Goal: Information Seeking & Learning: Compare options

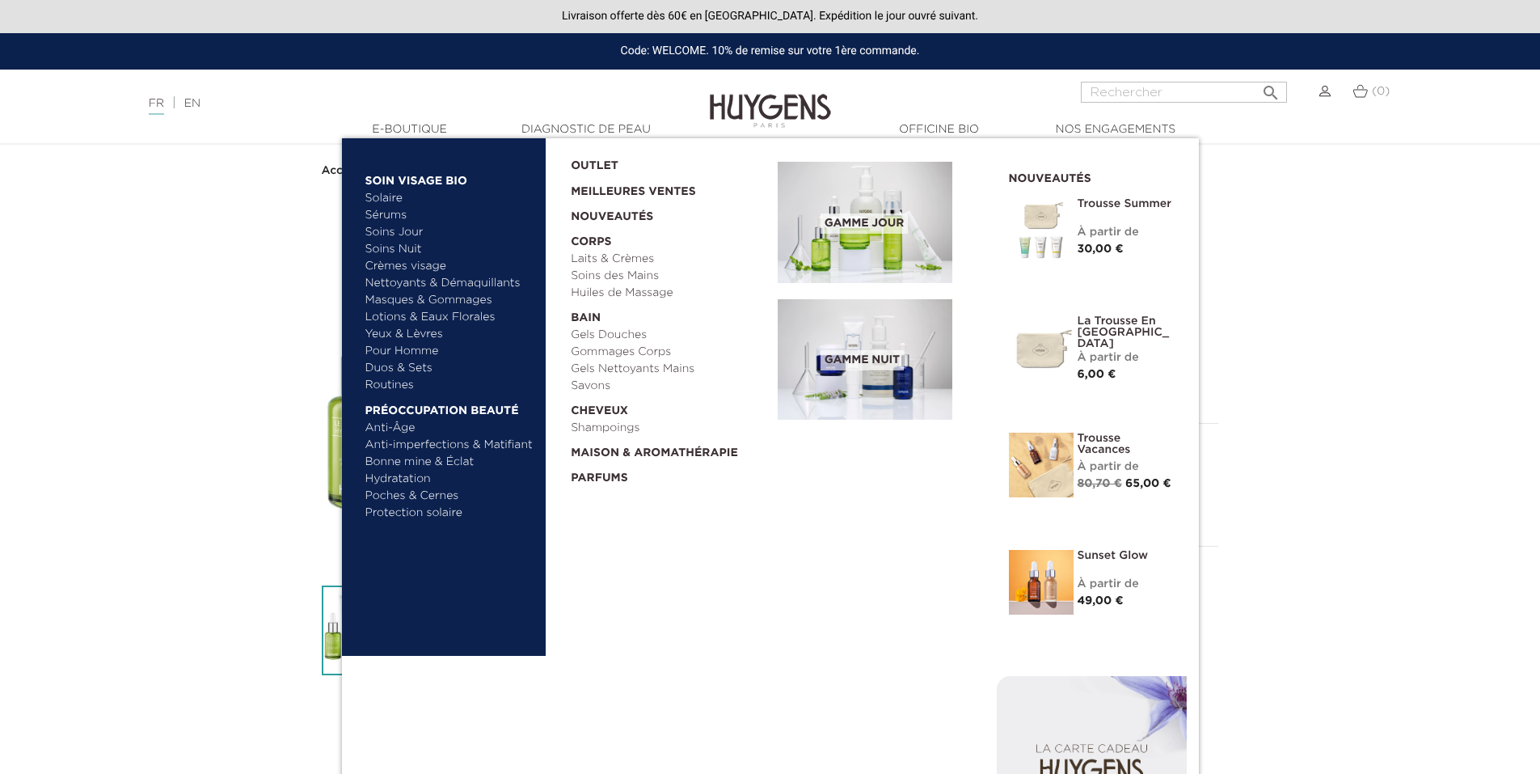
click at [410, 369] on link "Duos & Sets" at bounding box center [449, 368] width 169 height 17
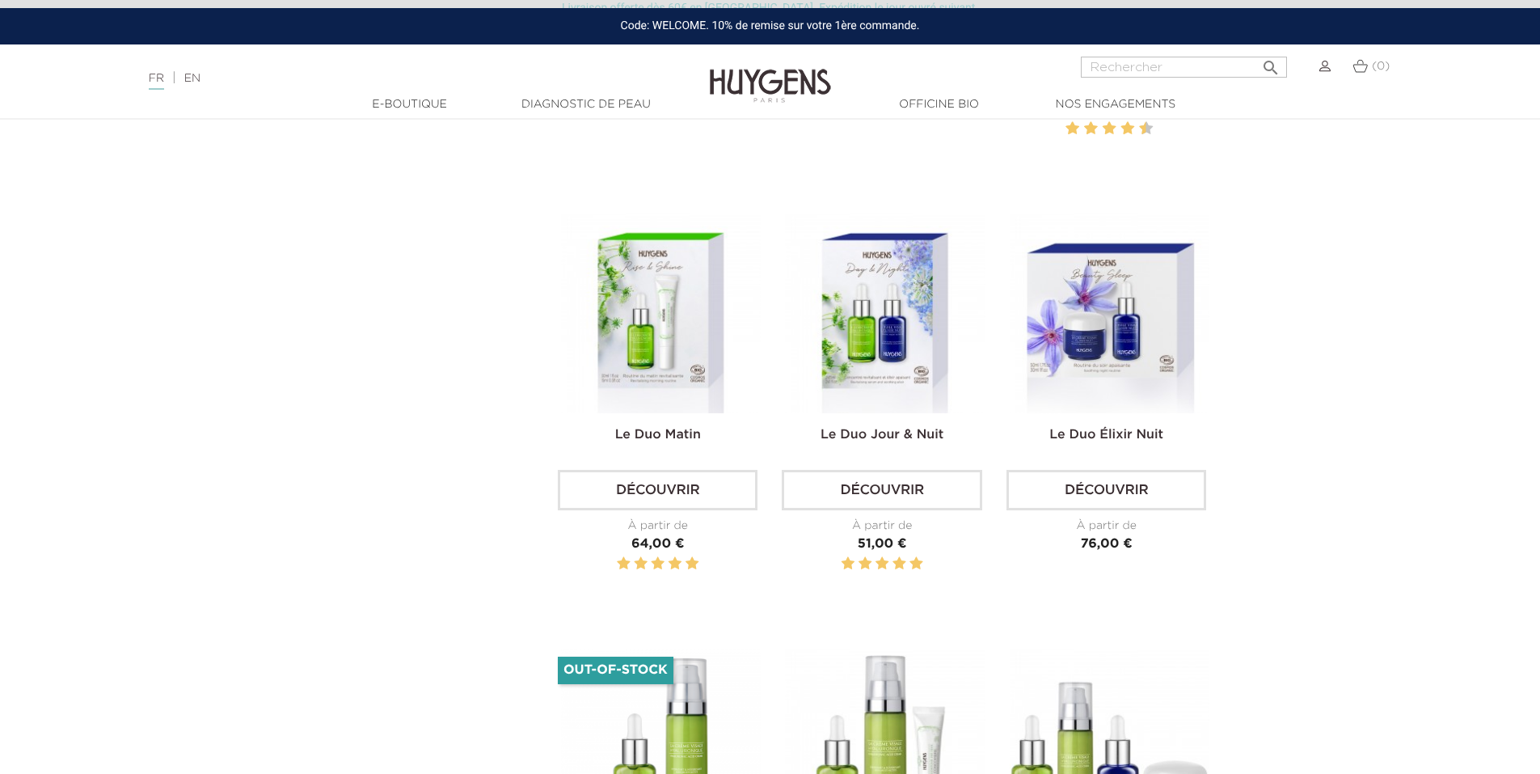
scroll to position [889, 0]
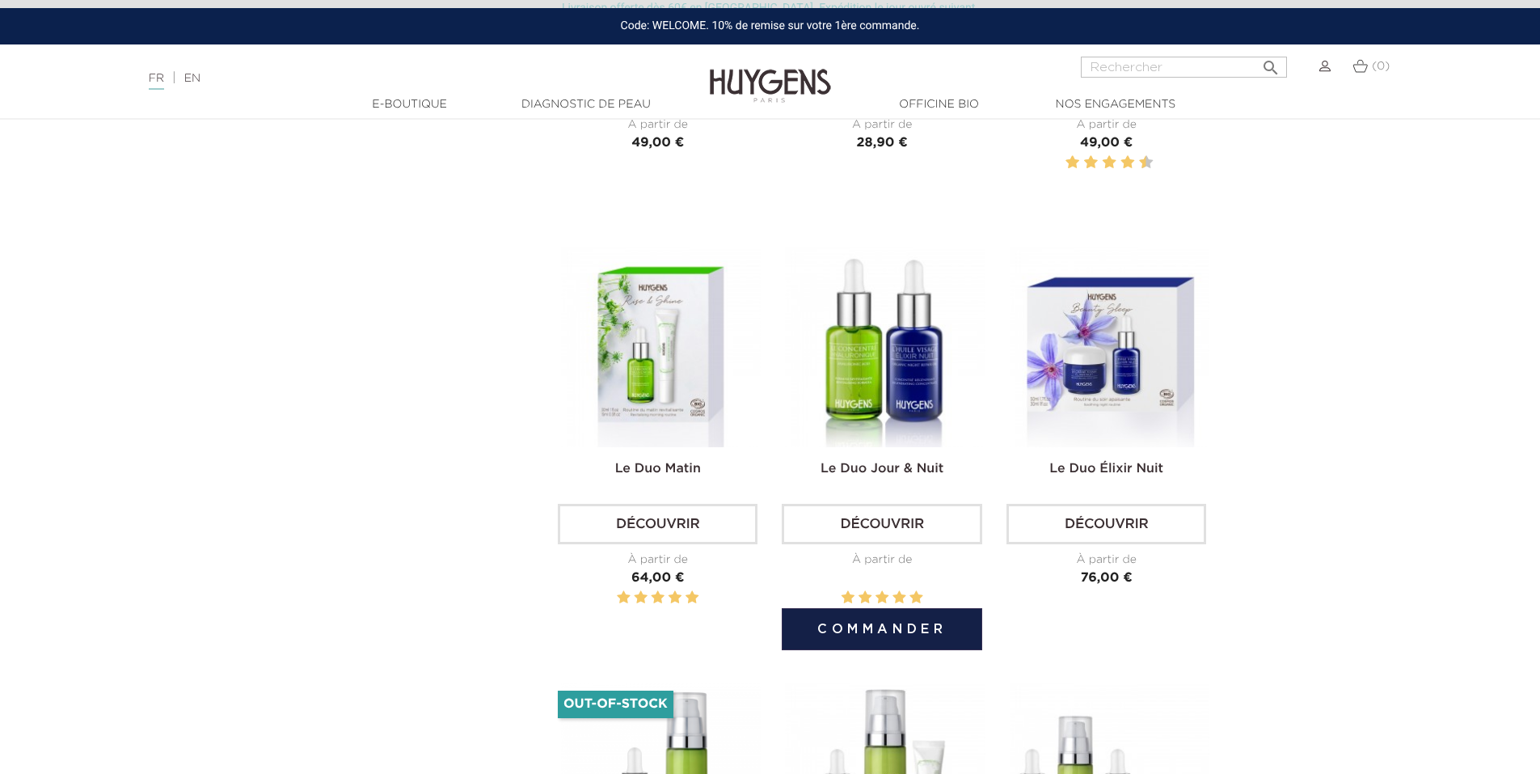
click at [939, 370] on img at bounding box center [885, 347] width 200 height 200
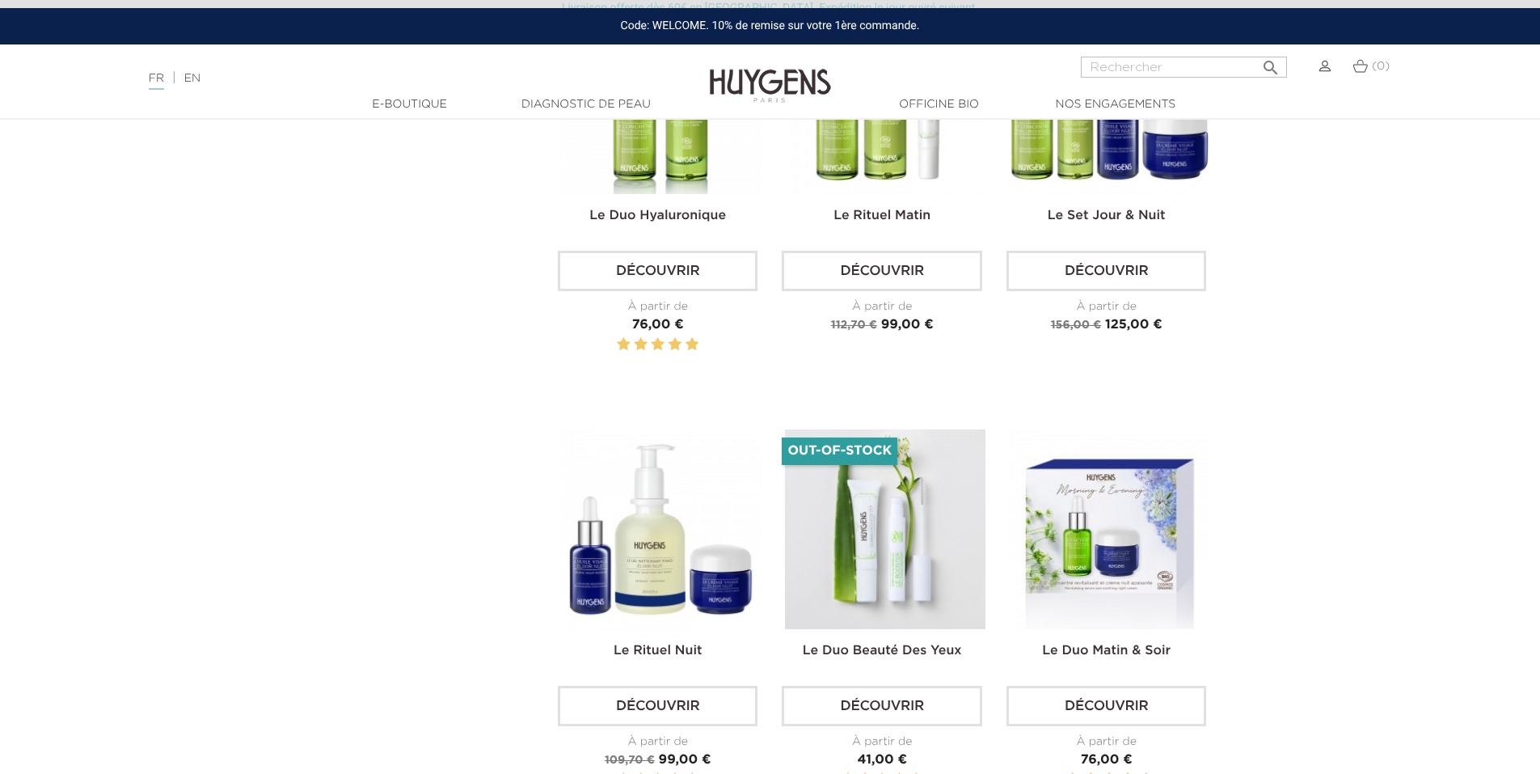
scroll to position [1698, 0]
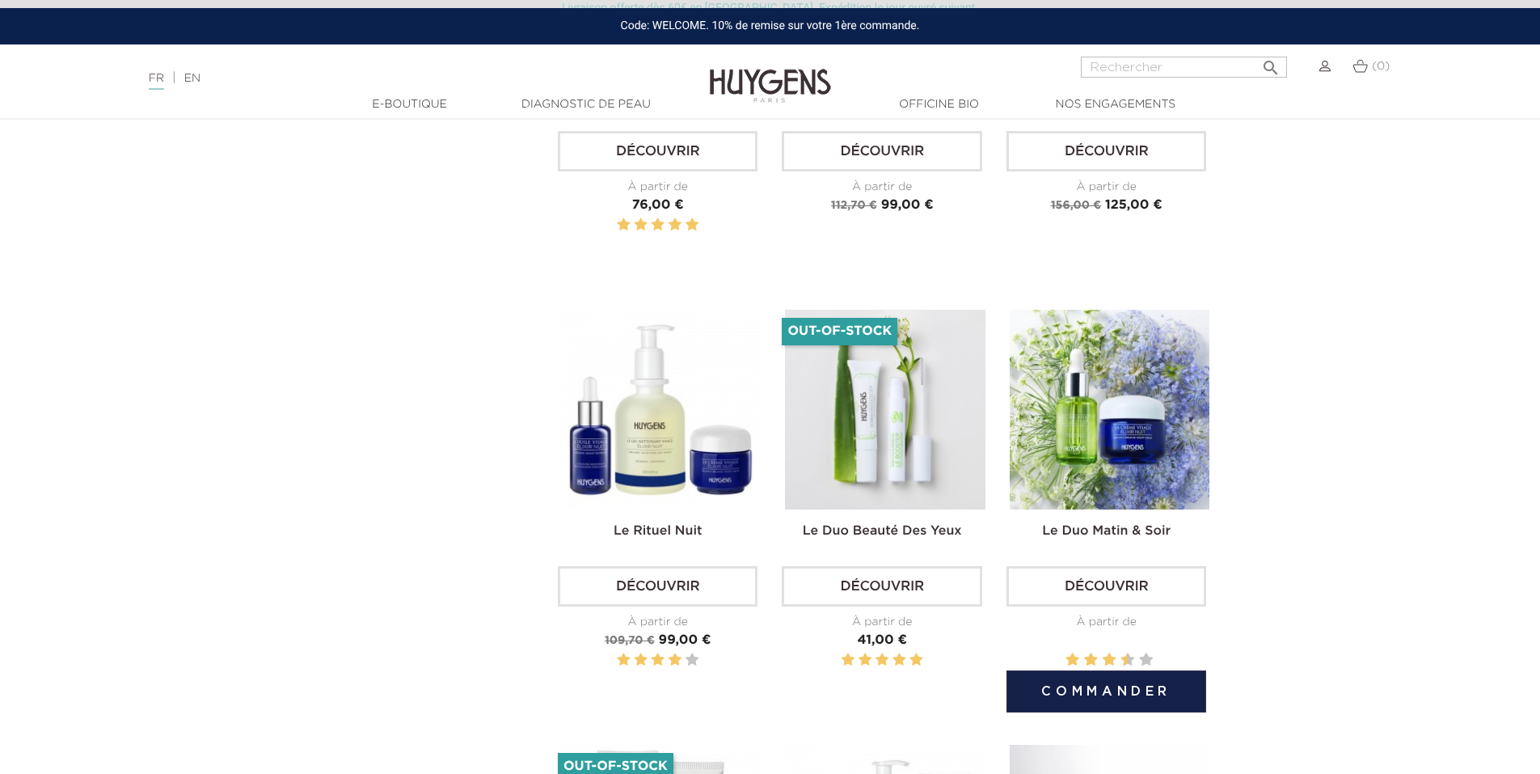
click at [1112, 447] on img at bounding box center [1110, 410] width 200 height 200
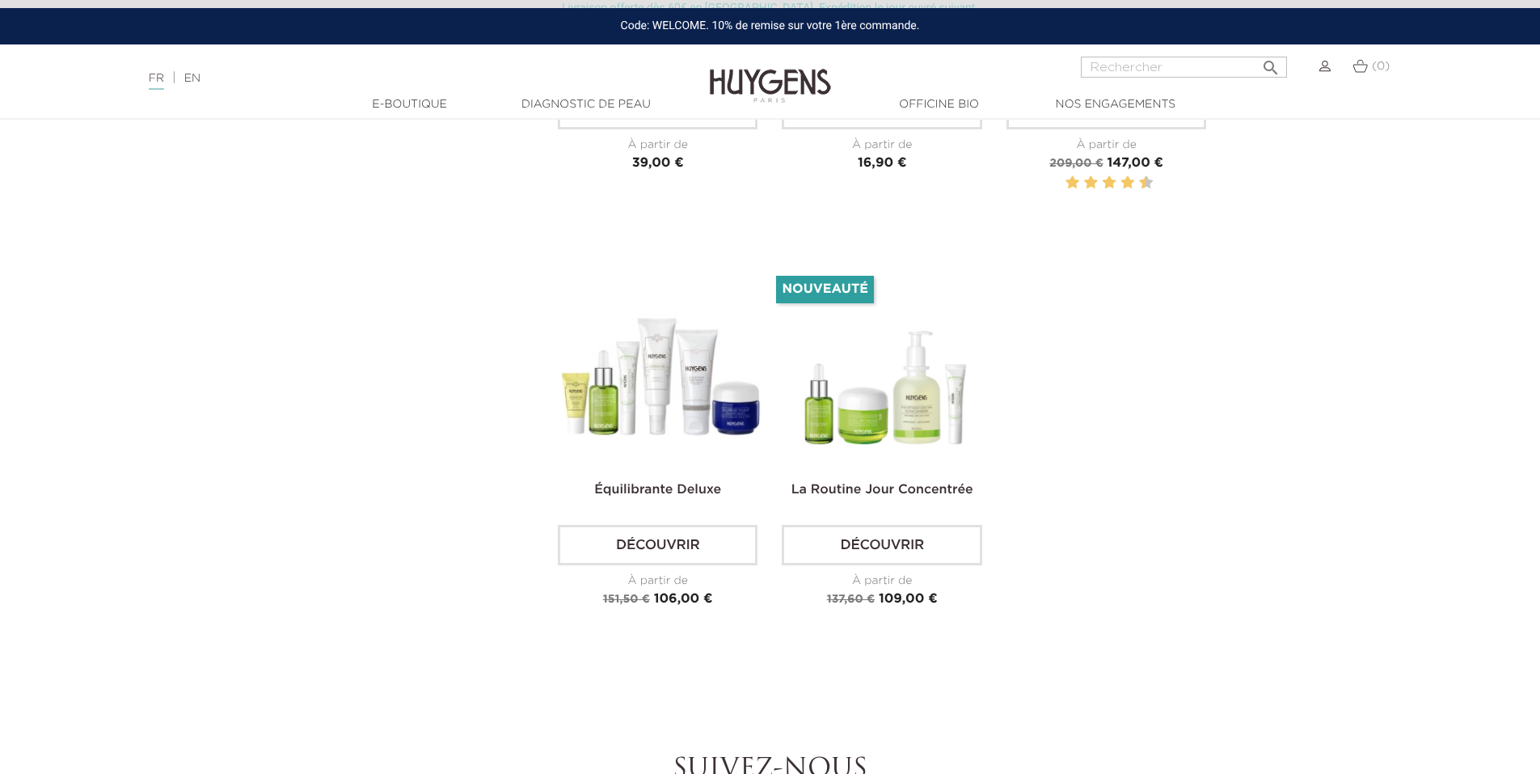
scroll to position [3881, 0]
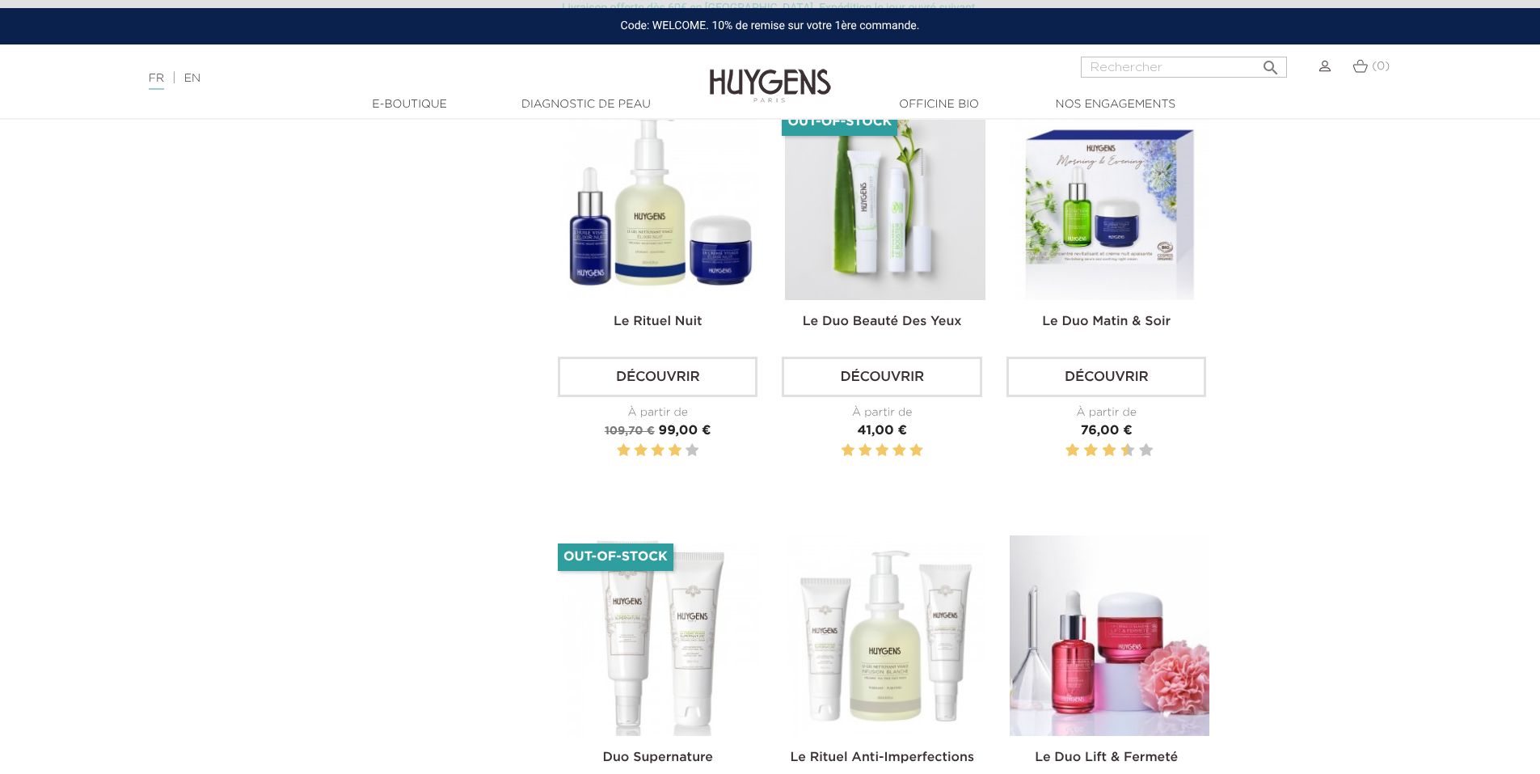
drag, startPoint x: 1289, startPoint y: 531, endPoint x: 1311, endPoint y: 334, distance: 198.6
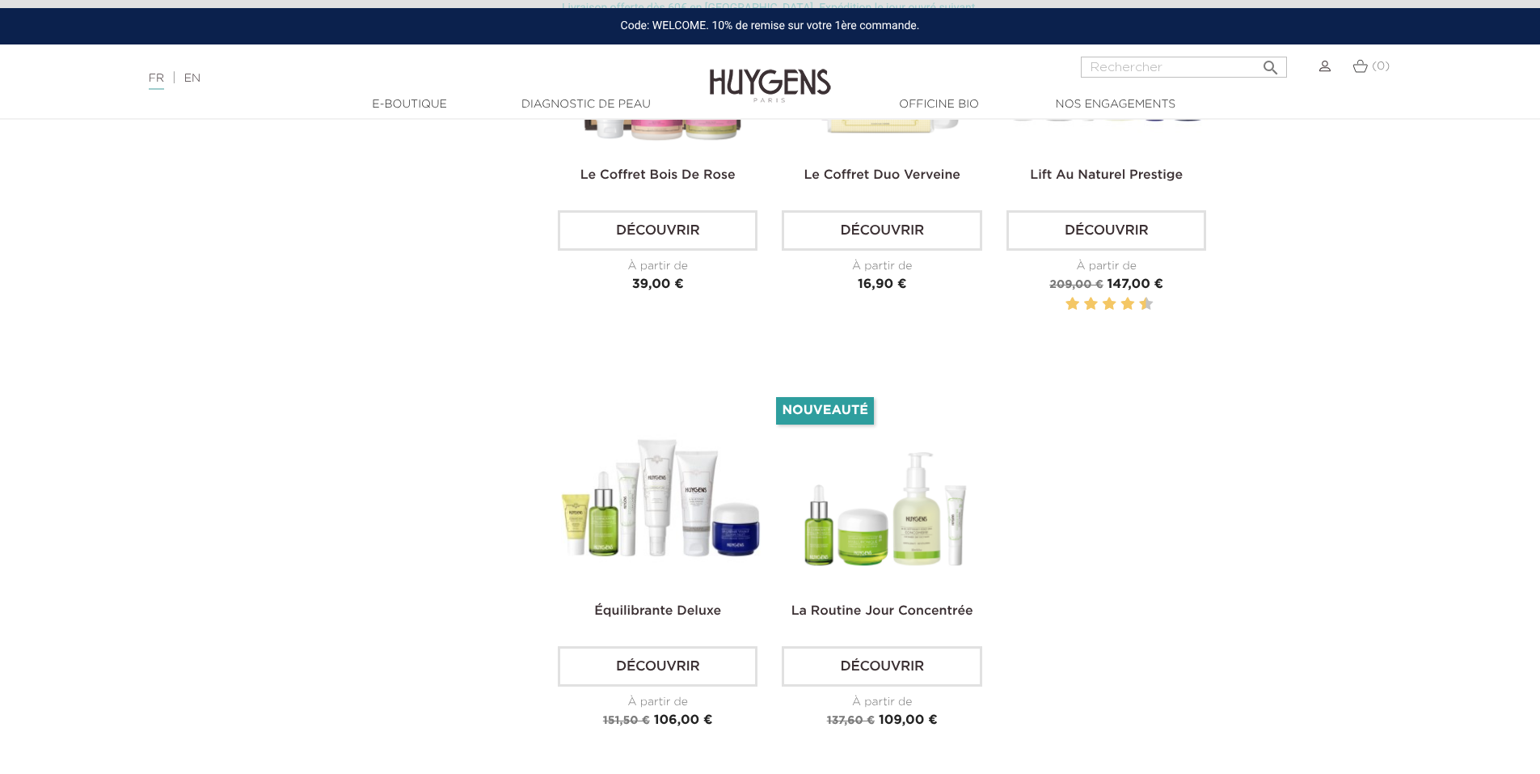
scroll to position [3817, 0]
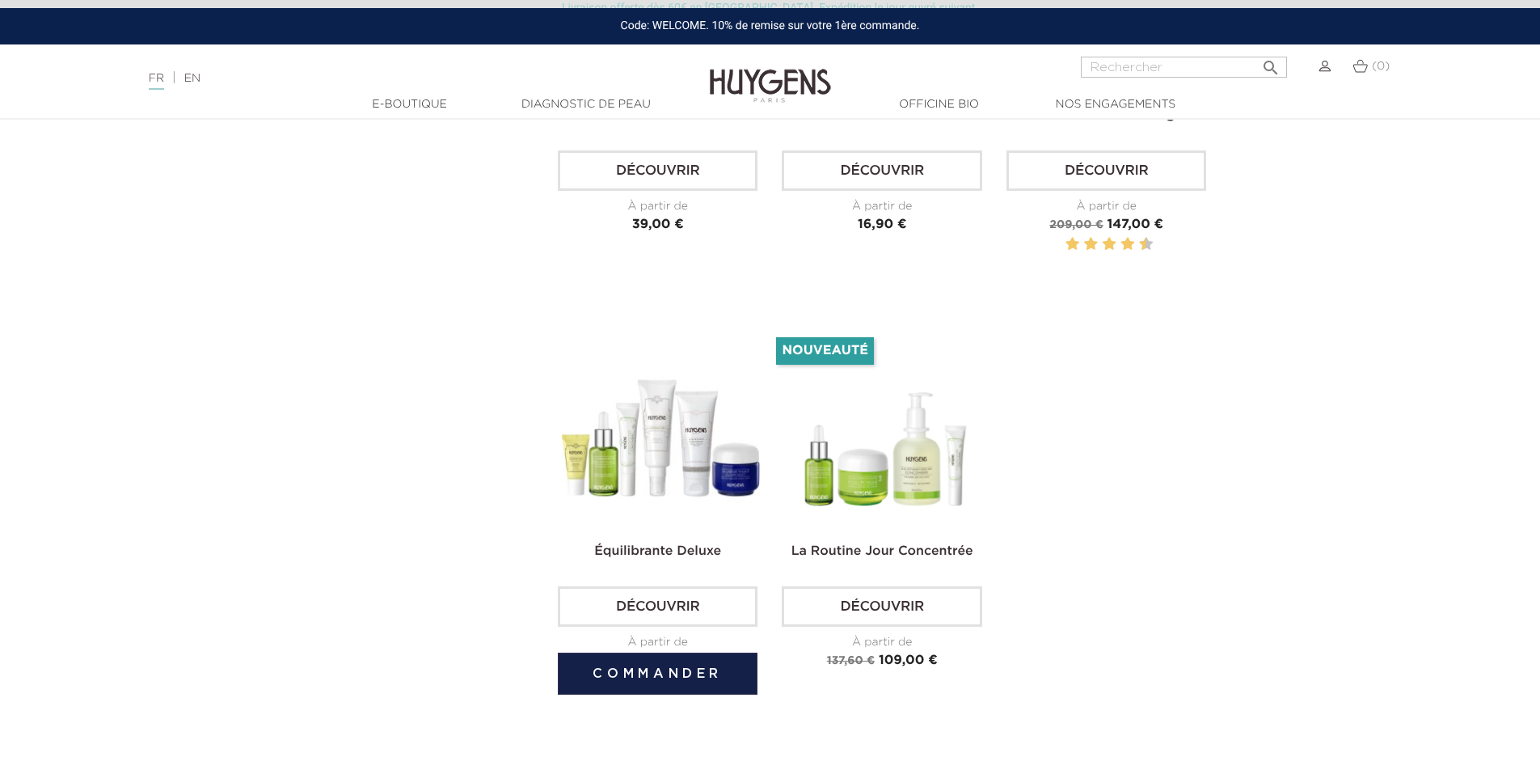
click at [626, 494] on img at bounding box center [661, 429] width 200 height 200
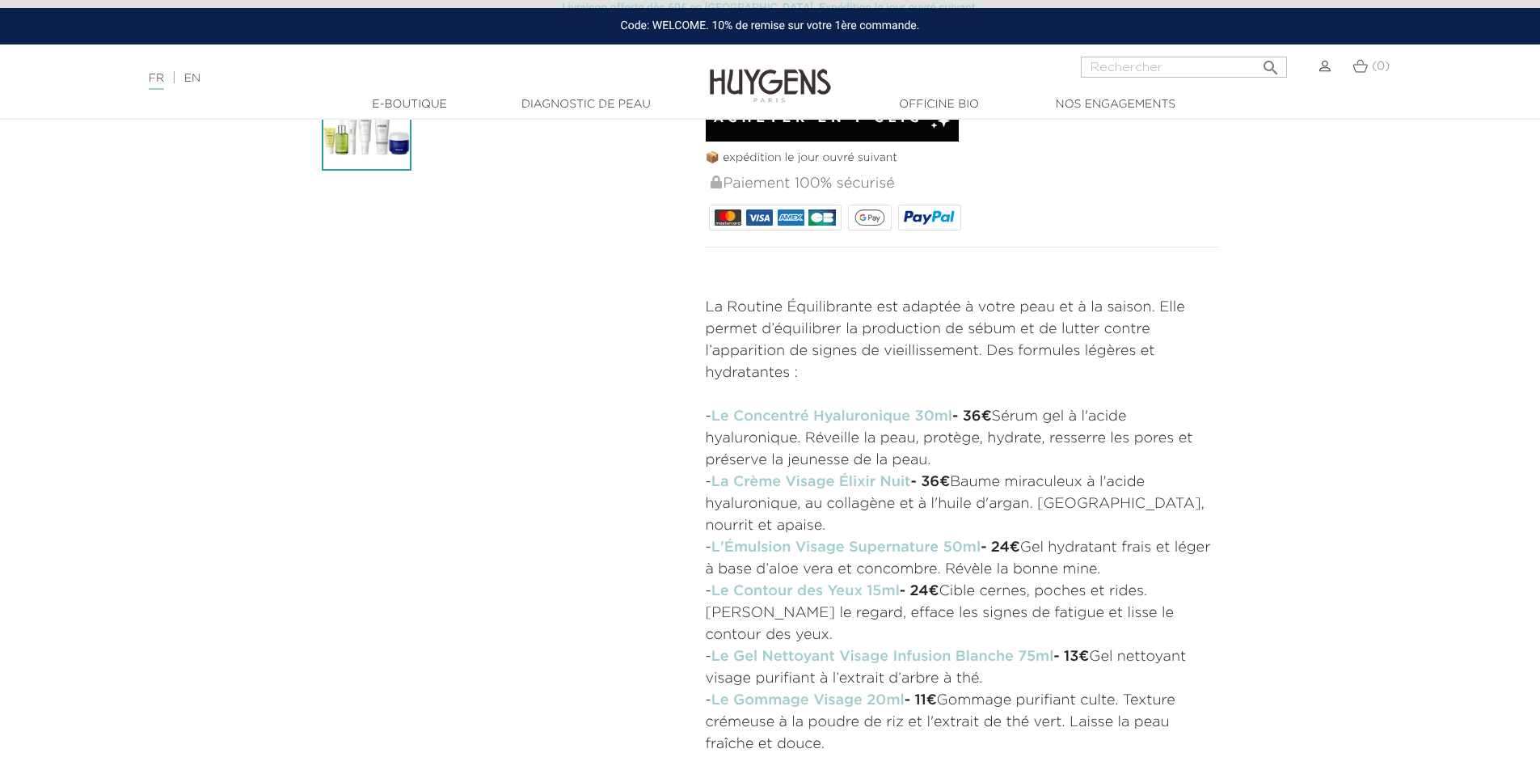
scroll to position [566, 0]
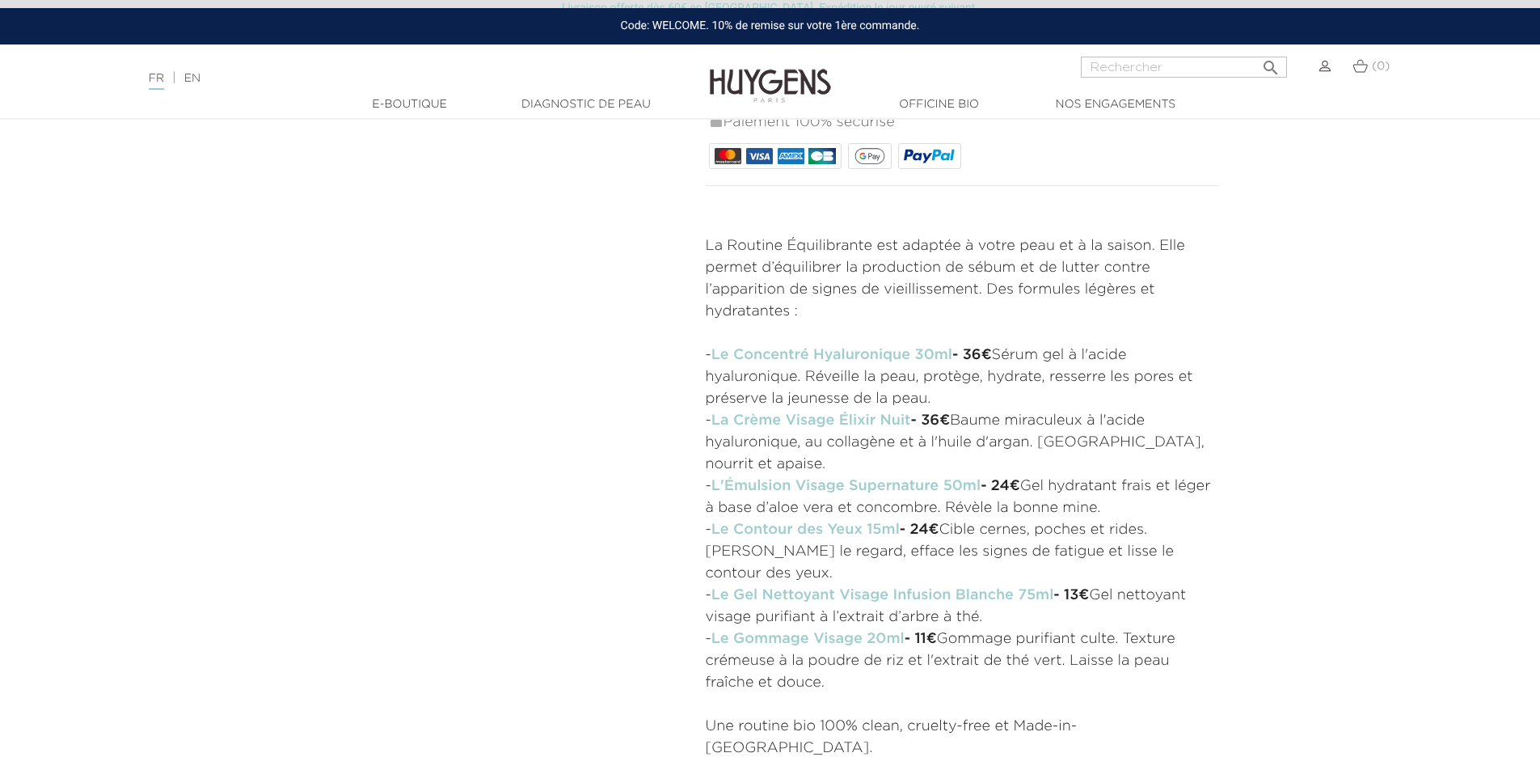
click at [826, 483] on strong "L'Émulsion Visage Supernature 50m" at bounding box center [844, 486] width 265 height 15
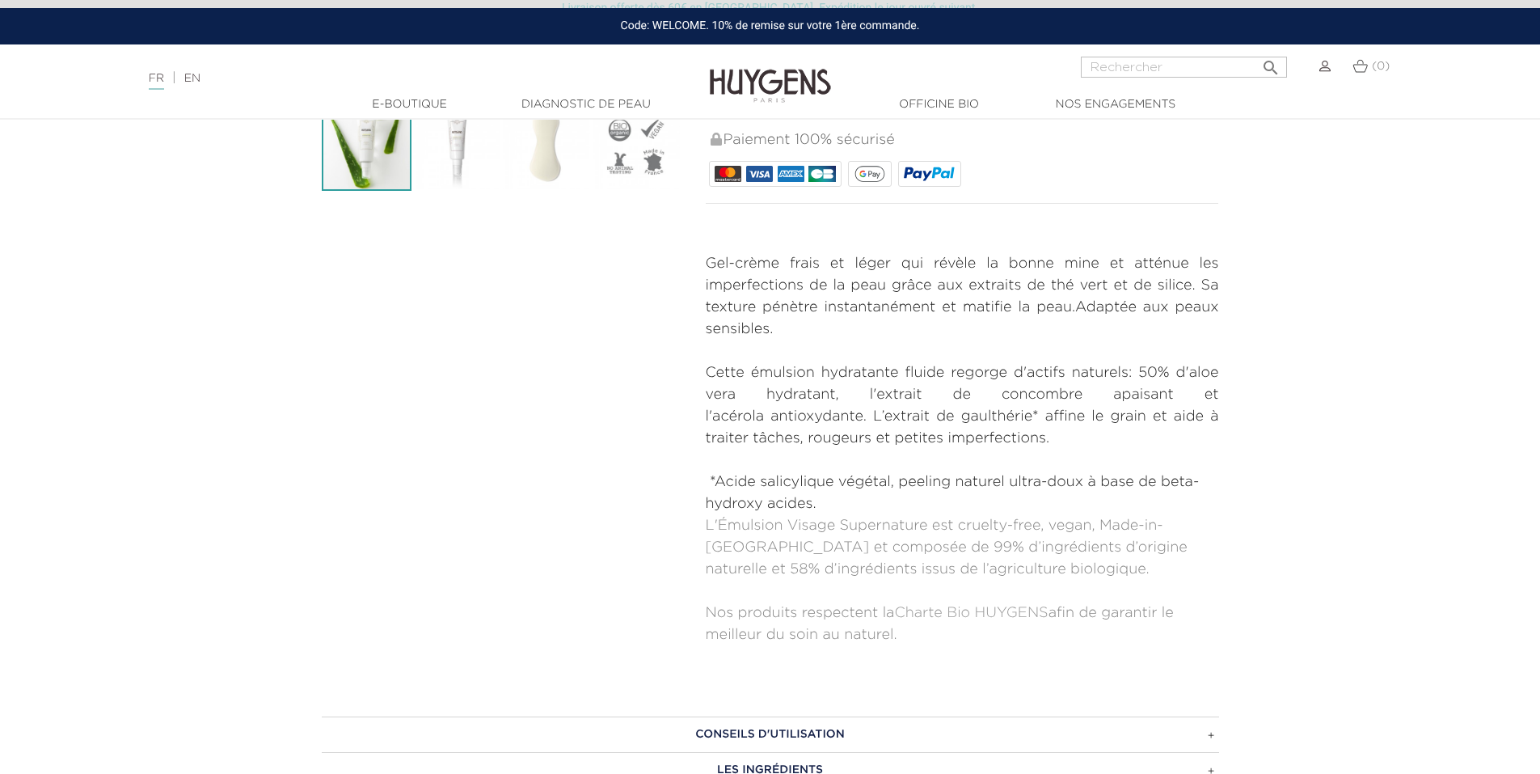
scroll to position [485, 0]
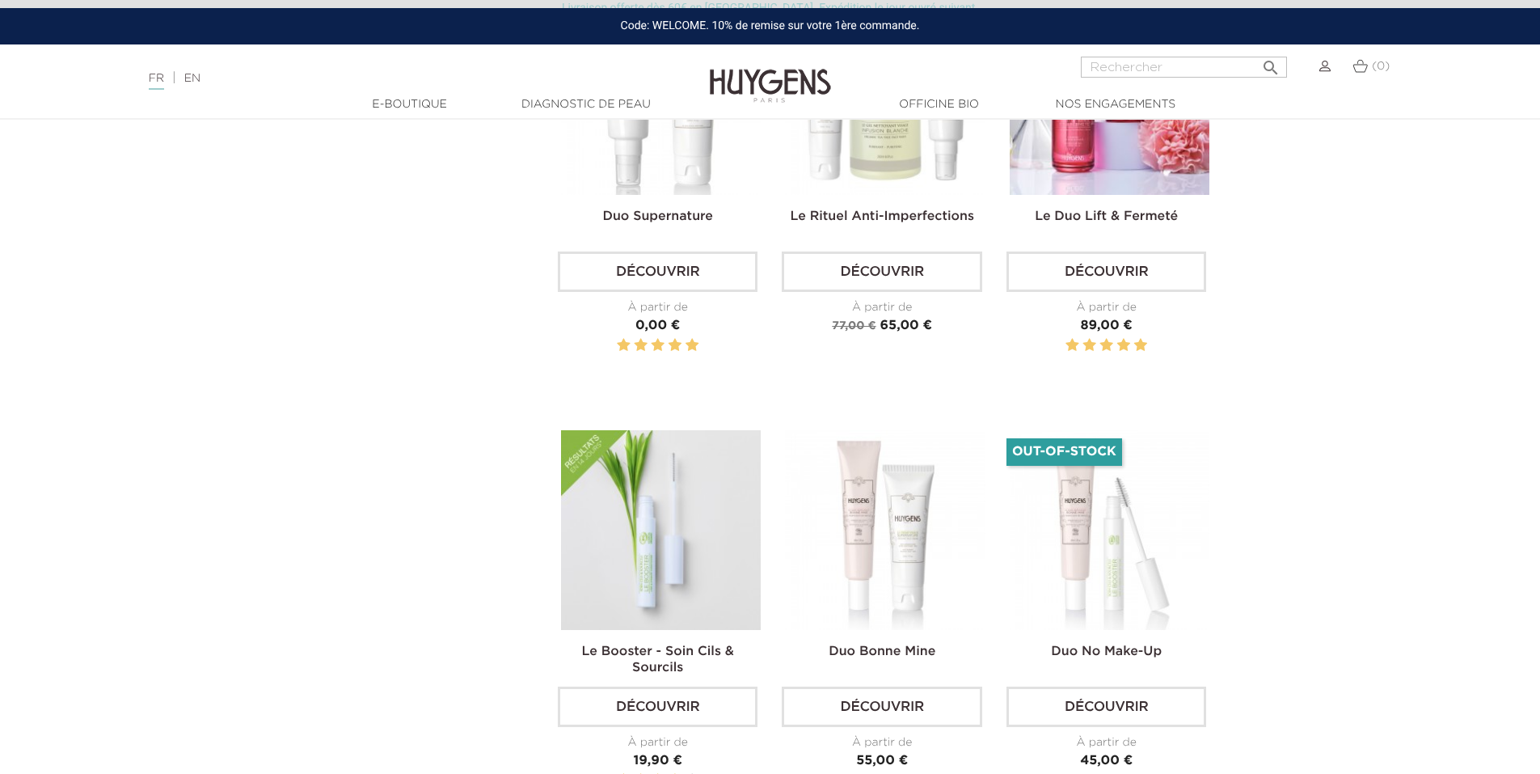
scroll to position [2443, 0]
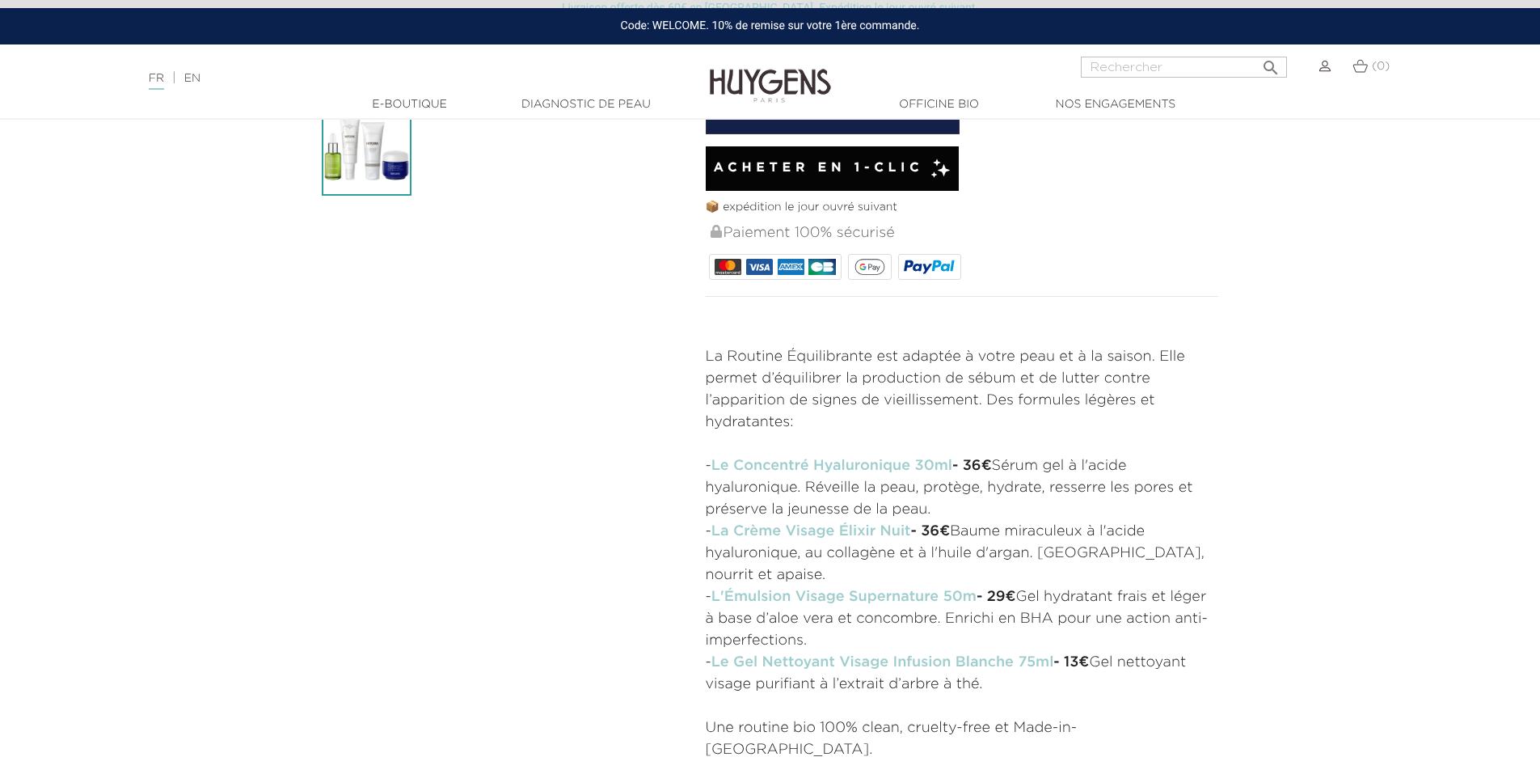
scroll to position [485, 0]
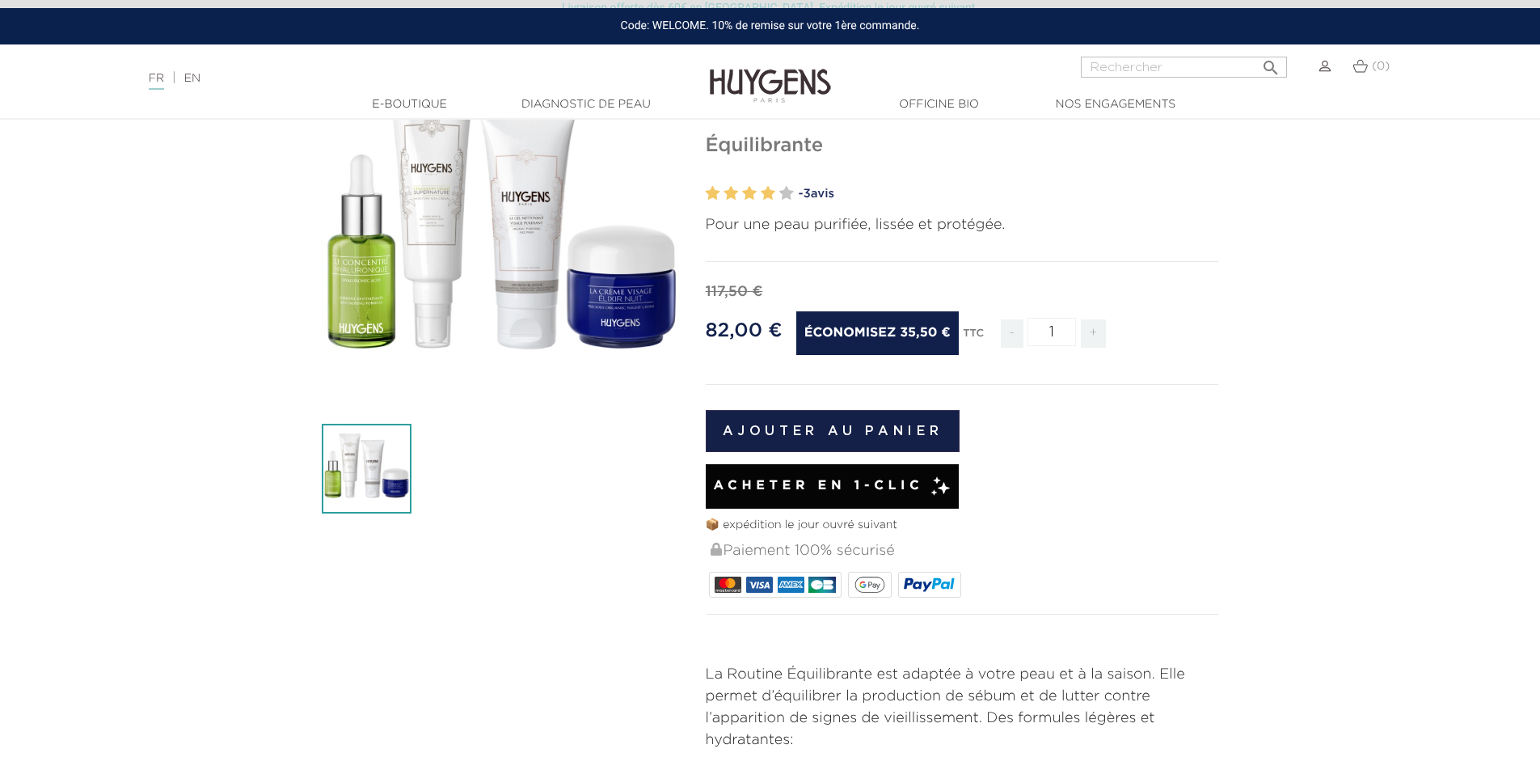
click at [1294, 504] on section "-35,50 €   " at bounding box center [770, 619] width 1540 height 1142
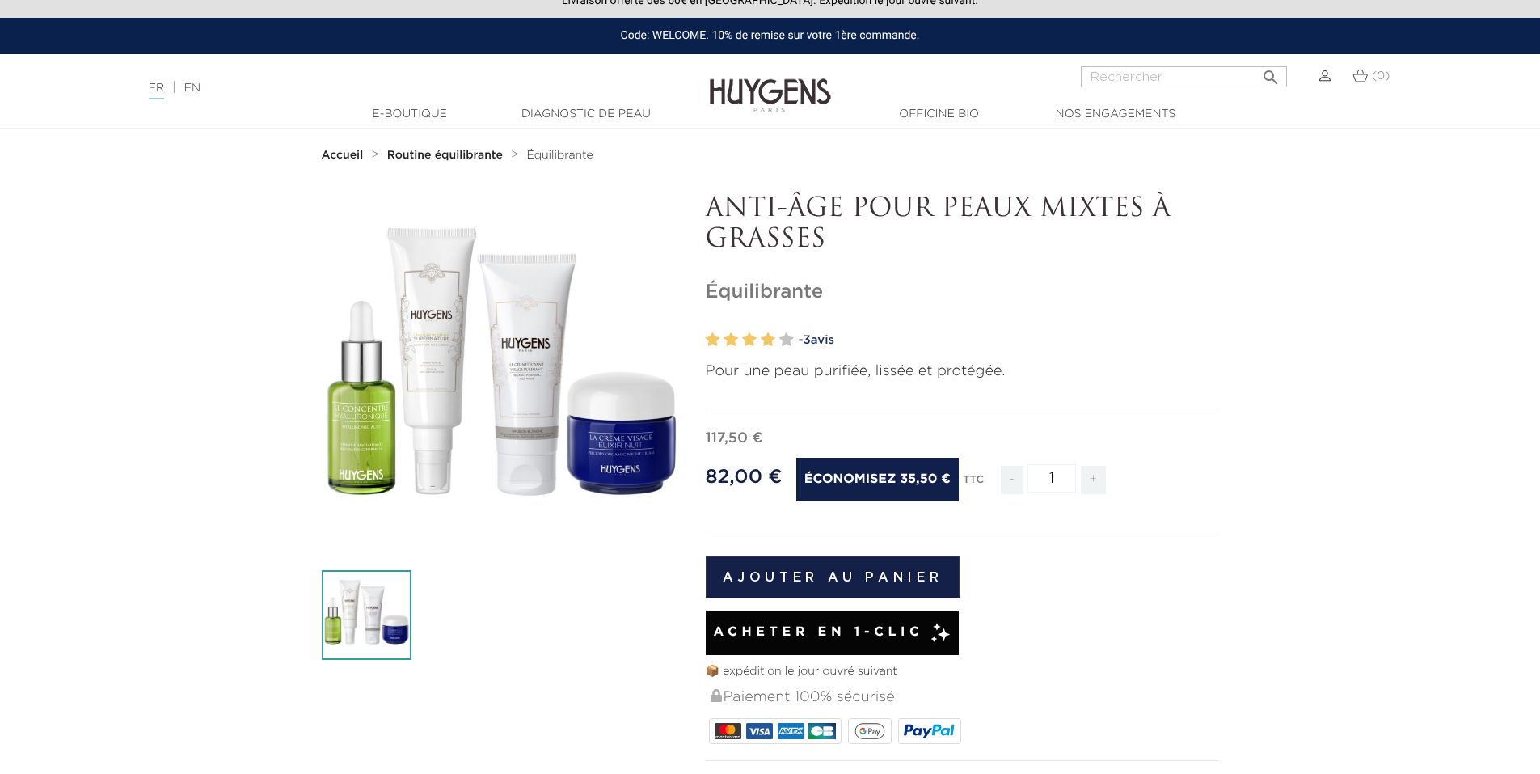
scroll to position [0, 0]
